Goal: Information Seeking & Learning: Learn about a topic

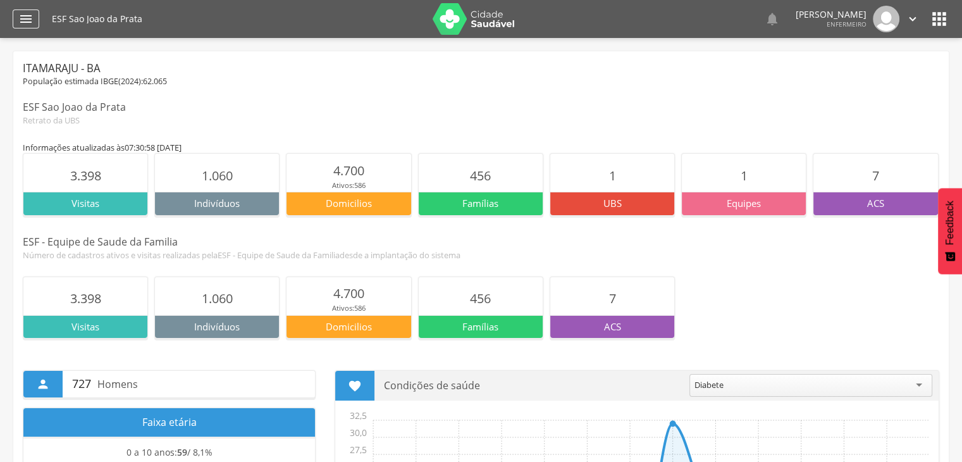
click at [32, 20] on icon "" at bounding box center [25, 18] width 15 height 15
click at [33, 20] on icon "" at bounding box center [25, 18] width 15 height 15
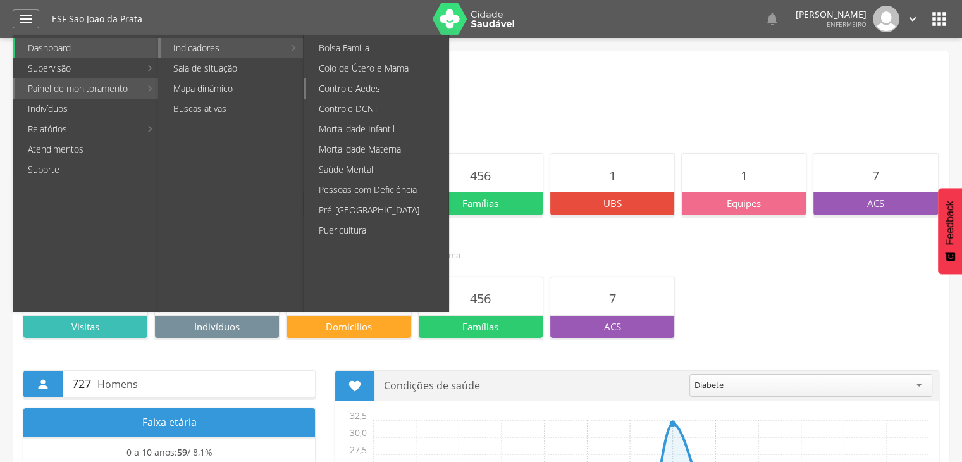
click at [406, 94] on link "Controle Aedes" at bounding box center [377, 88] width 142 height 20
type input "**********"
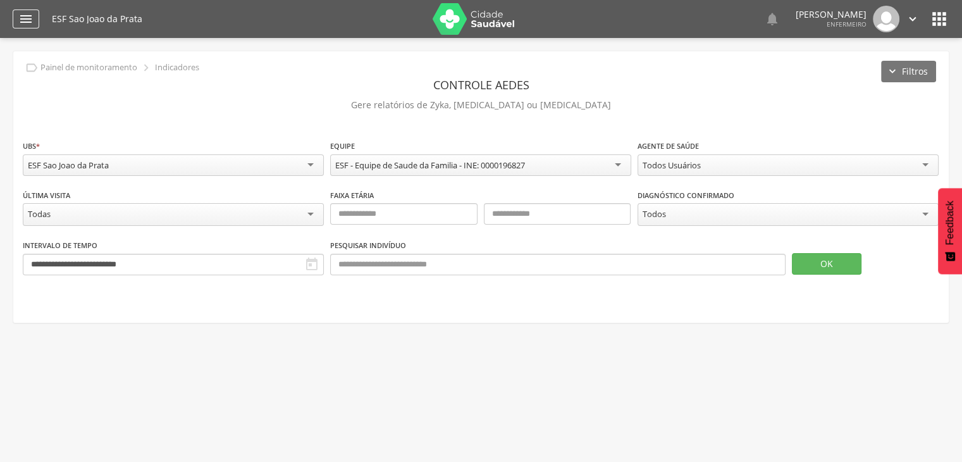
click at [35, 21] on div "" at bounding box center [26, 18] width 27 height 19
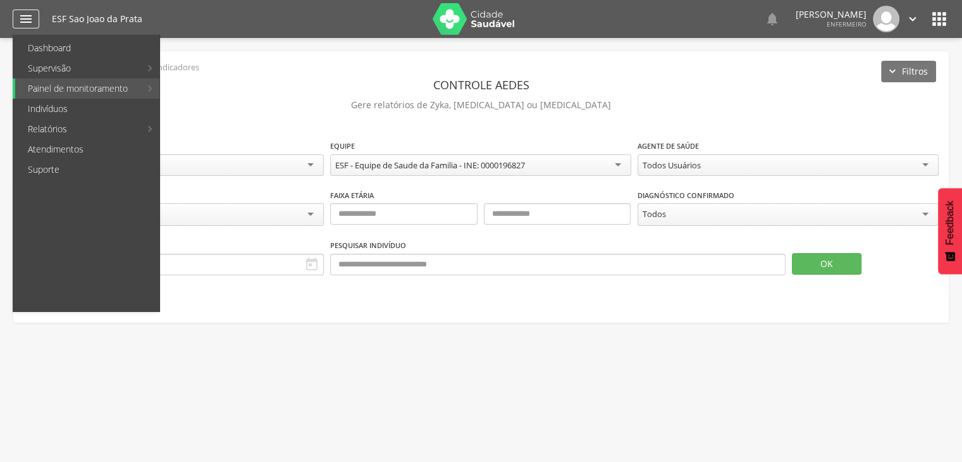
click at [35, 21] on div "" at bounding box center [26, 18] width 27 height 19
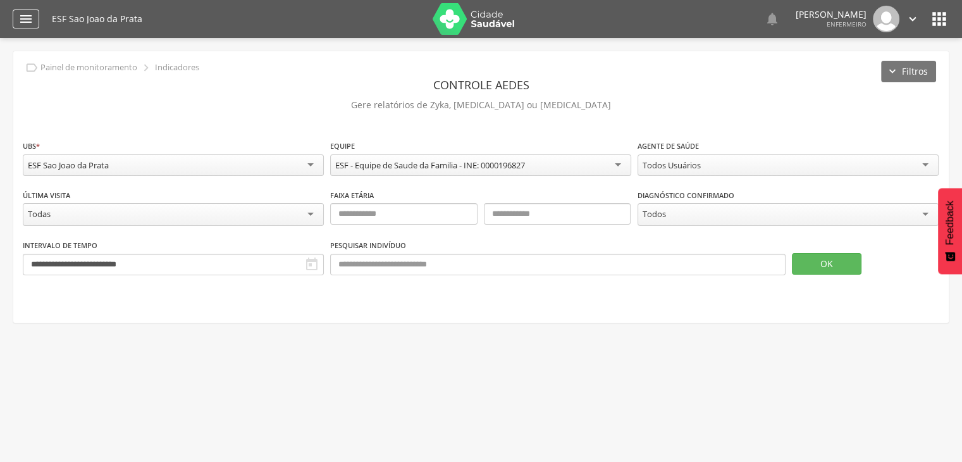
click at [35, 21] on div "" at bounding box center [26, 18] width 27 height 19
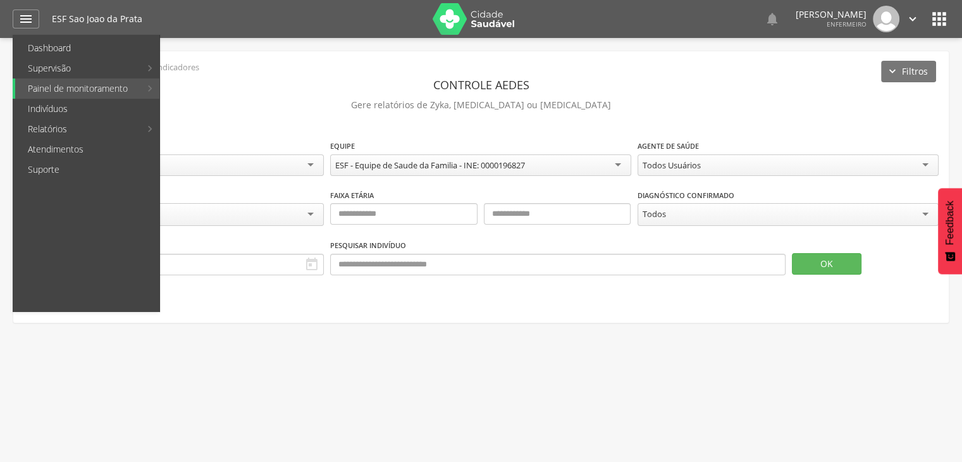
click at [399, 61] on link "Colo de Útero e Mama" at bounding box center [377, 68] width 142 height 20
click at [402, 64] on div " Supervisão  Distritos  Ubs Coordenador: - Itamaraju / BA Intervalo de Tempo…" at bounding box center [481, 269] width 962 height 462
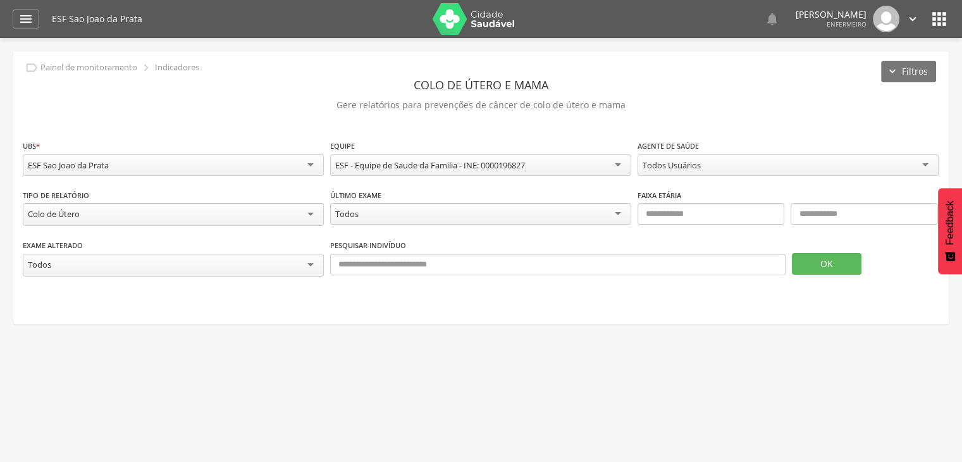
click at [122, 220] on div "Colo de Útero" at bounding box center [173, 214] width 301 height 23
click at [99, 230] on div "**********" at bounding box center [481, 214] width 917 height 51
click at [724, 168] on div "Todos Usuários" at bounding box center [788, 165] width 301 height 22
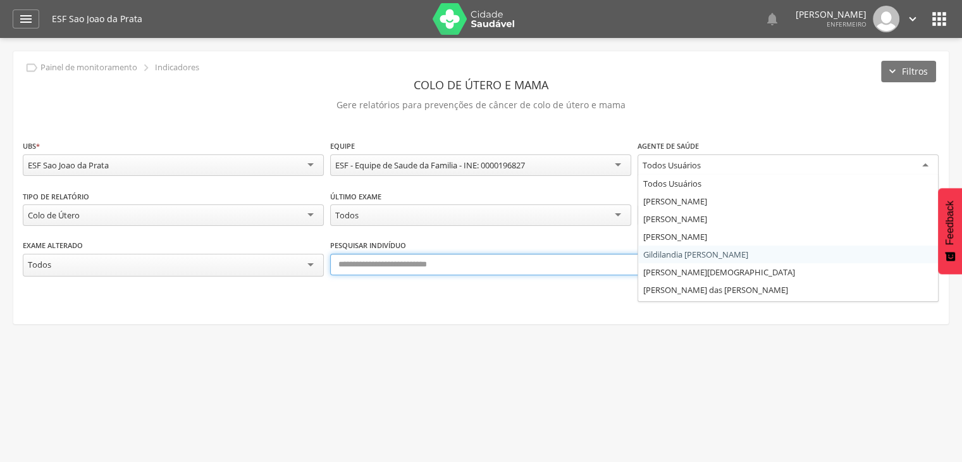
click at [706, 261] on input "text" at bounding box center [558, 265] width 456 height 22
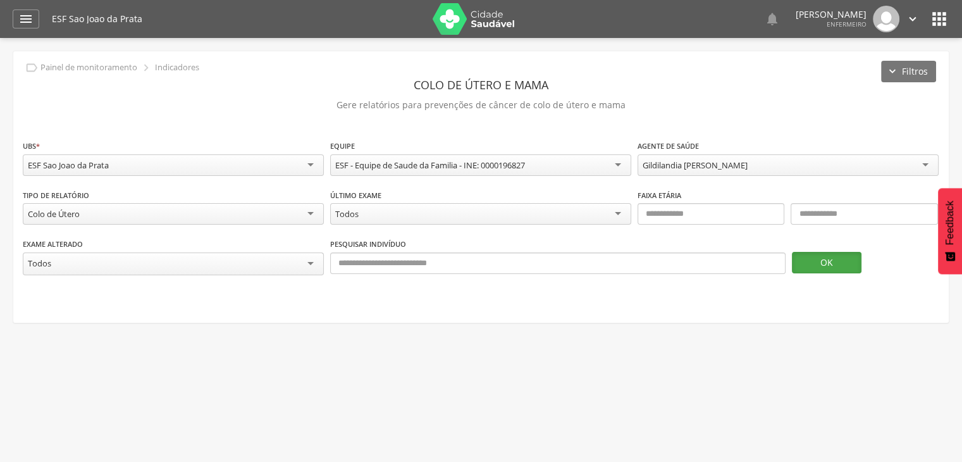
click at [831, 261] on button "OK" at bounding box center [827, 263] width 70 height 22
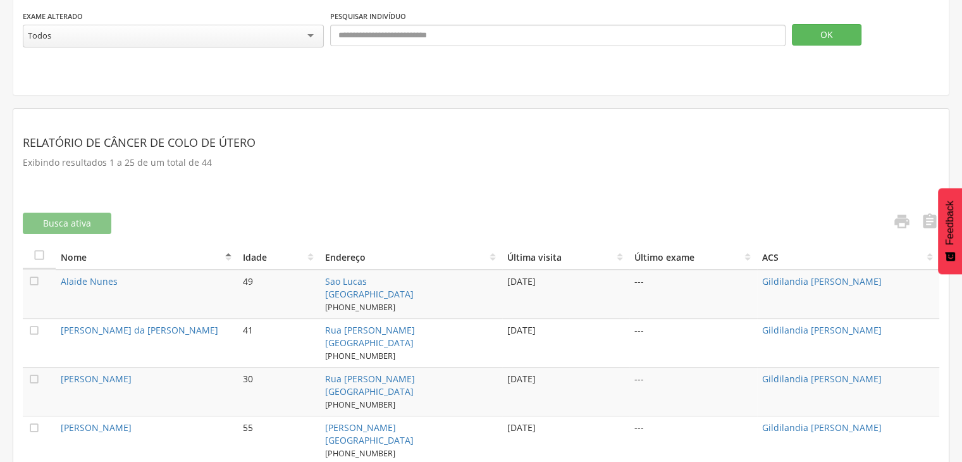
scroll to position [291, 0]
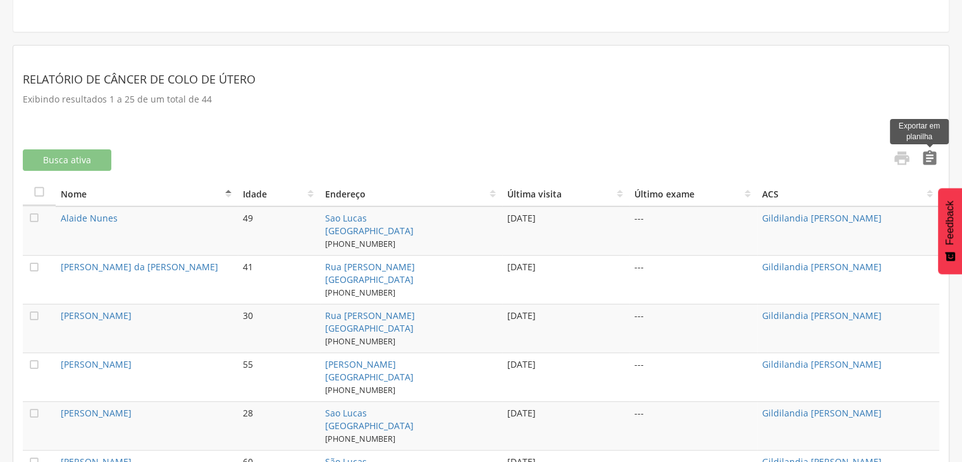
click at [934, 155] on icon "" at bounding box center [930, 158] width 18 height 18
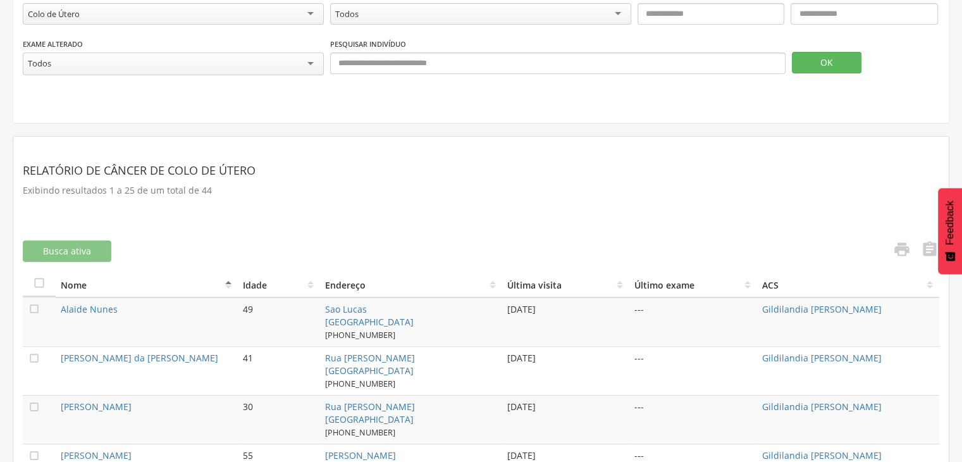
scroll to position [164, 0]
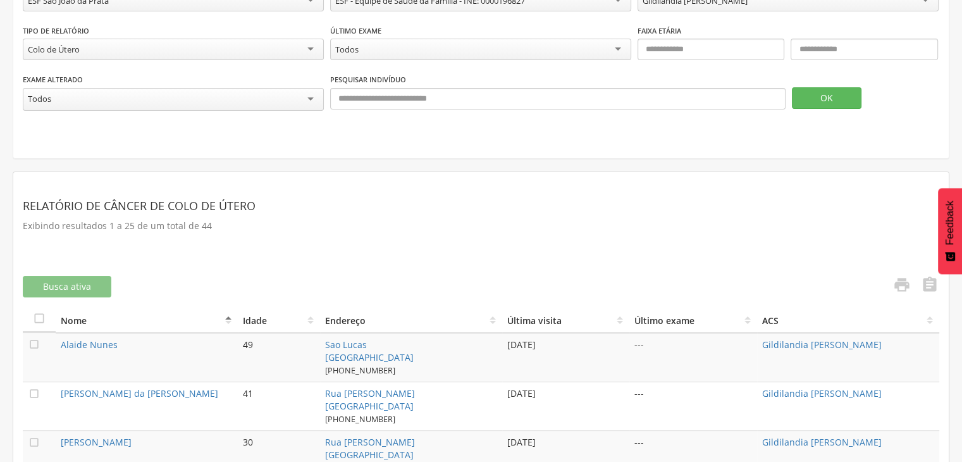
click at [440, 256] on section "Relatório de Câncer de Colo de Útero Exibindo resultados 1 a 25 de um total de …" at bounding box center [481, 224] width 917 height 85
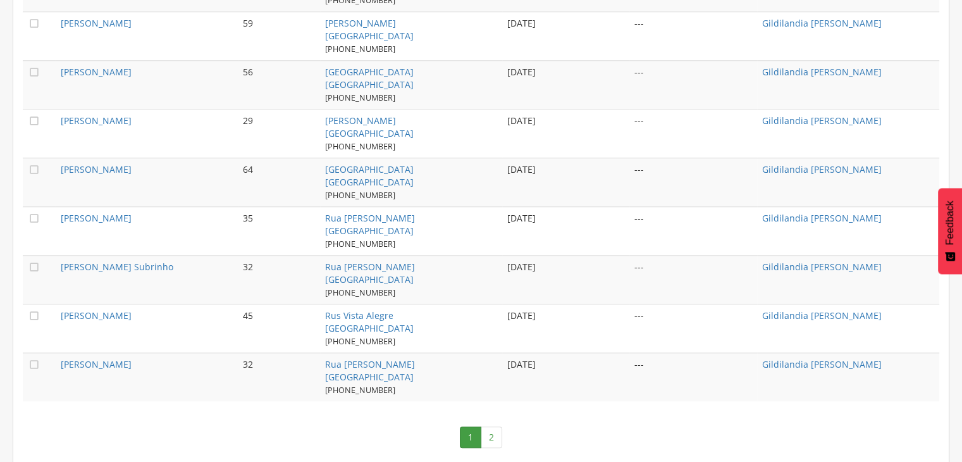
scroll to position [1316, 0]
click at [495, 429] on link "2" at bounding box center [492, 436] width 22 height 22
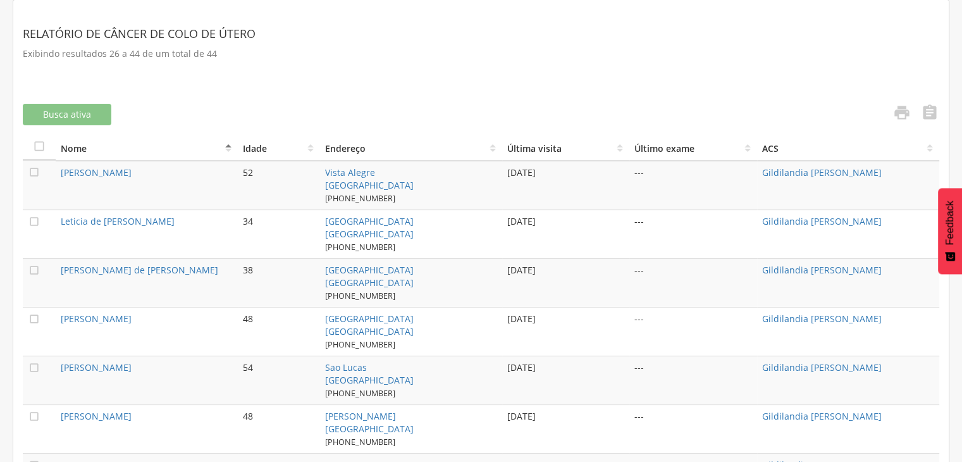
scroll to position [316, 0]
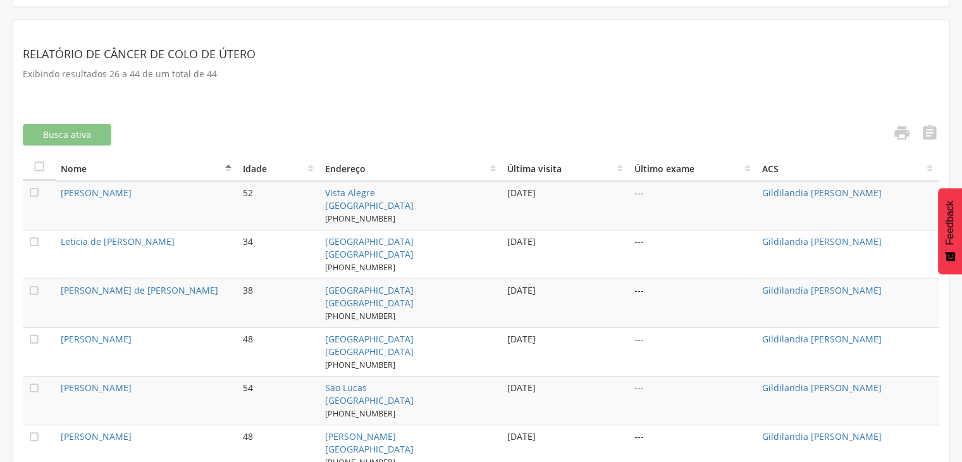
click at [347, 413] on span "(73) 98165-5530" at bounding box center [360, 413] width 70 height 11
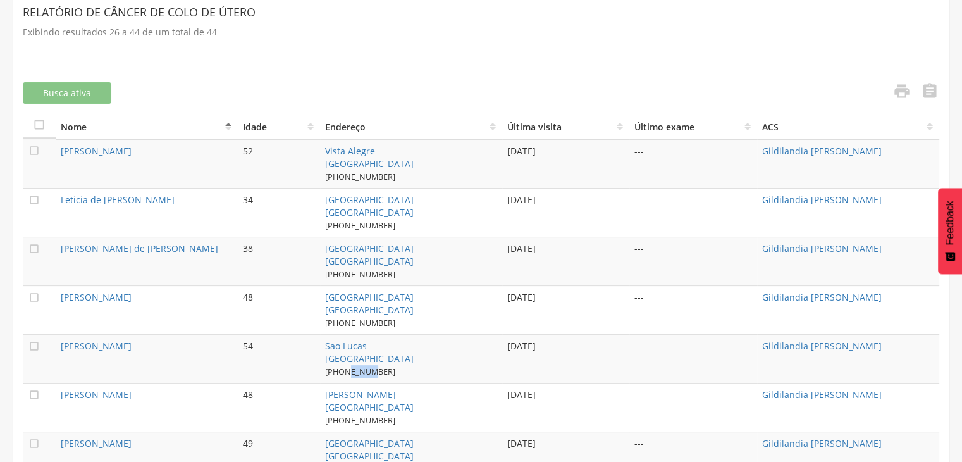
scroll to position [380, 0]
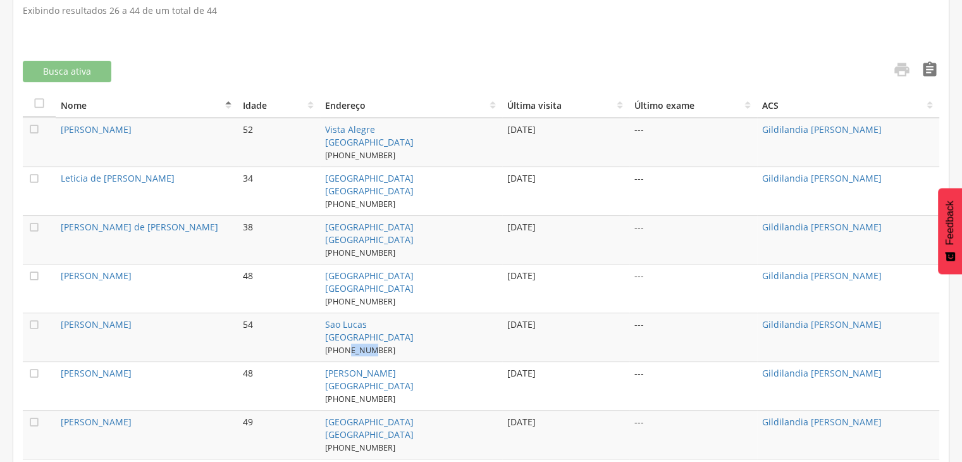
click at [925, 71] on icon "" at bounding box center [930, 70] width 18 height 18
click at [915, 66] on link "" at bounding box center [926, 71] width 25 height 21
click at [903, 69] on icon "" at bounding box center [902, 70] width 18 height 18
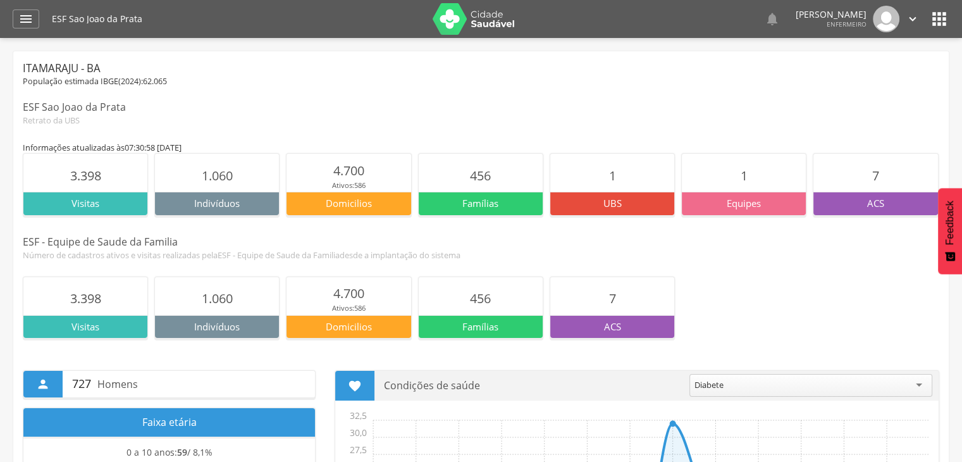
click at [451, 22] on img at bounding box center [474, 19] width 82 height 32
click at [20, 25] on icon "" at bounding box center [25, 18] width 15 height 15
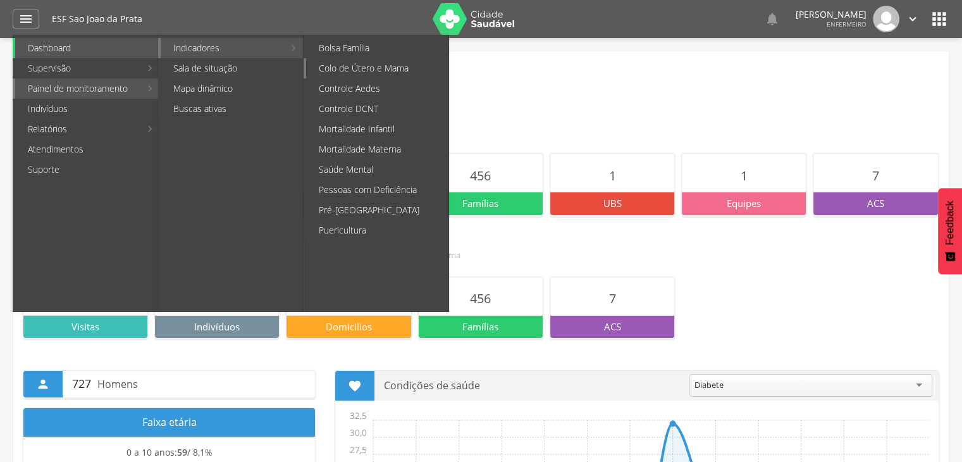
click at [377, 74] on link "Colo de Útero e Mama" at bounding box center [377, 68] width 142 height 20
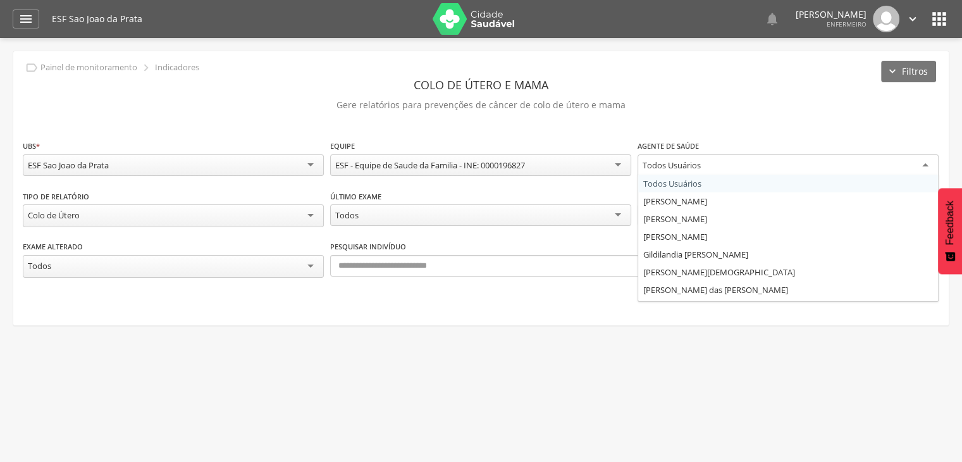
click at [660, 162] on div "Todos Usuários" at bounding box center [672, 164] width 58 height 11
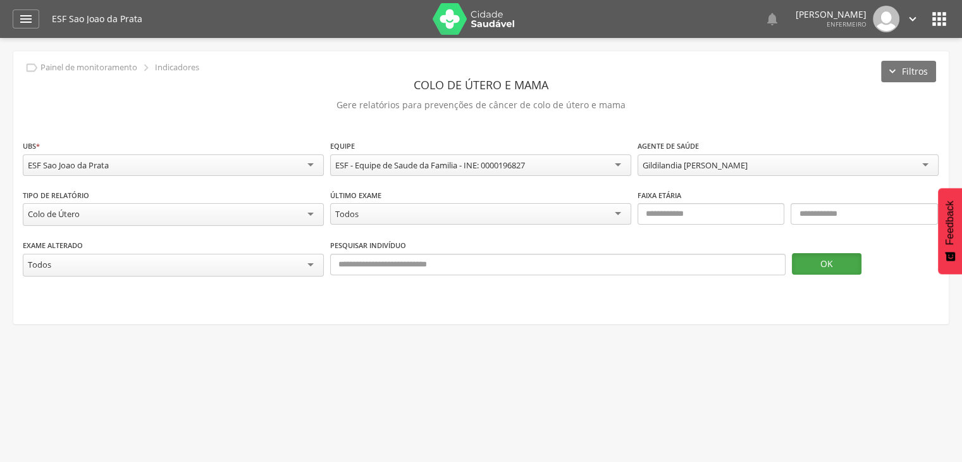
click at [843, 264] on button "OK" at bounding box center [827, 264] width 70 height 22
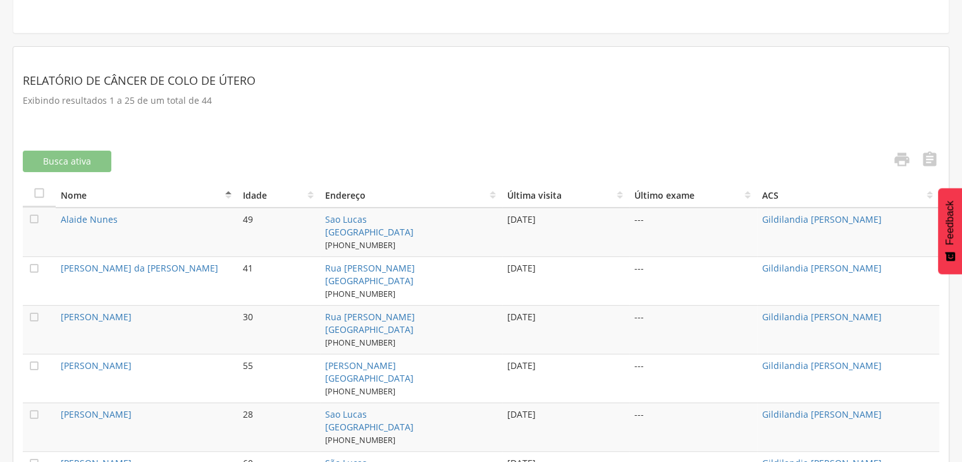
scroll to position [253, 0]
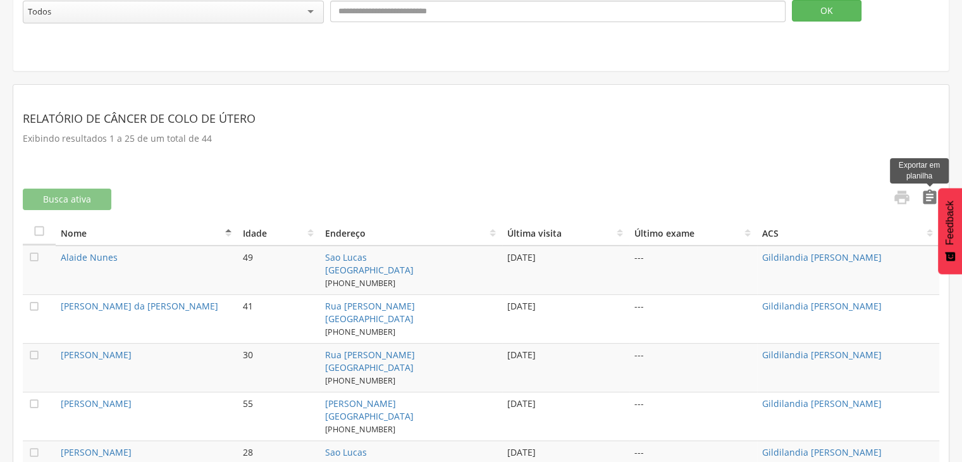
click at [923, 197] on icon "" at bounding box center [930, 198] width 18 height 18
click at [908, 196] on icon "" at bounding box center [902, 198] width 18 height 18
